Goal: Find contact information: Find contact information

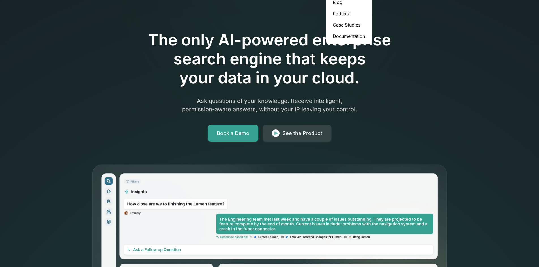
scroll to position [57, 0]
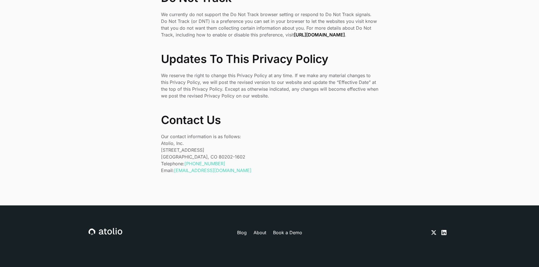
scroll to position [1863, 0]
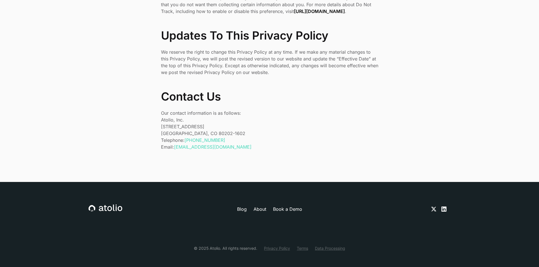
drag, startPoint x: 229, startPoint y: 133, endPoint x: 187, endPoint y: 133, distance: 42.2
click at [187, 137] on p "Telephone: +1 (303) 529-1942 Email: privacy@atolio.com" at bounding box center [269, 144] width 217 height 14
copy link "+1 (303) 529-1942"
